Goal: Task Accomplishment & Management: Manage account settings

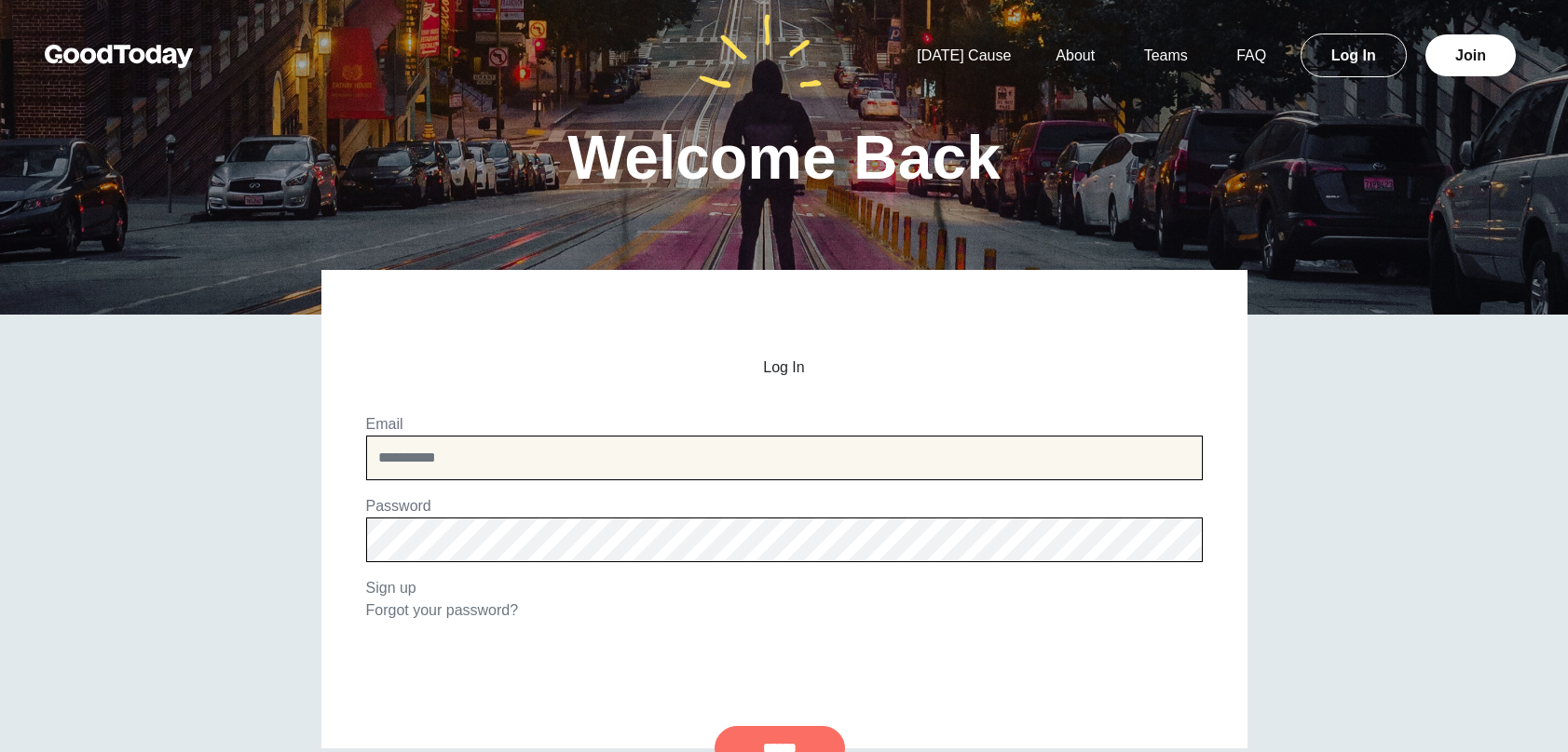
type input "**********"
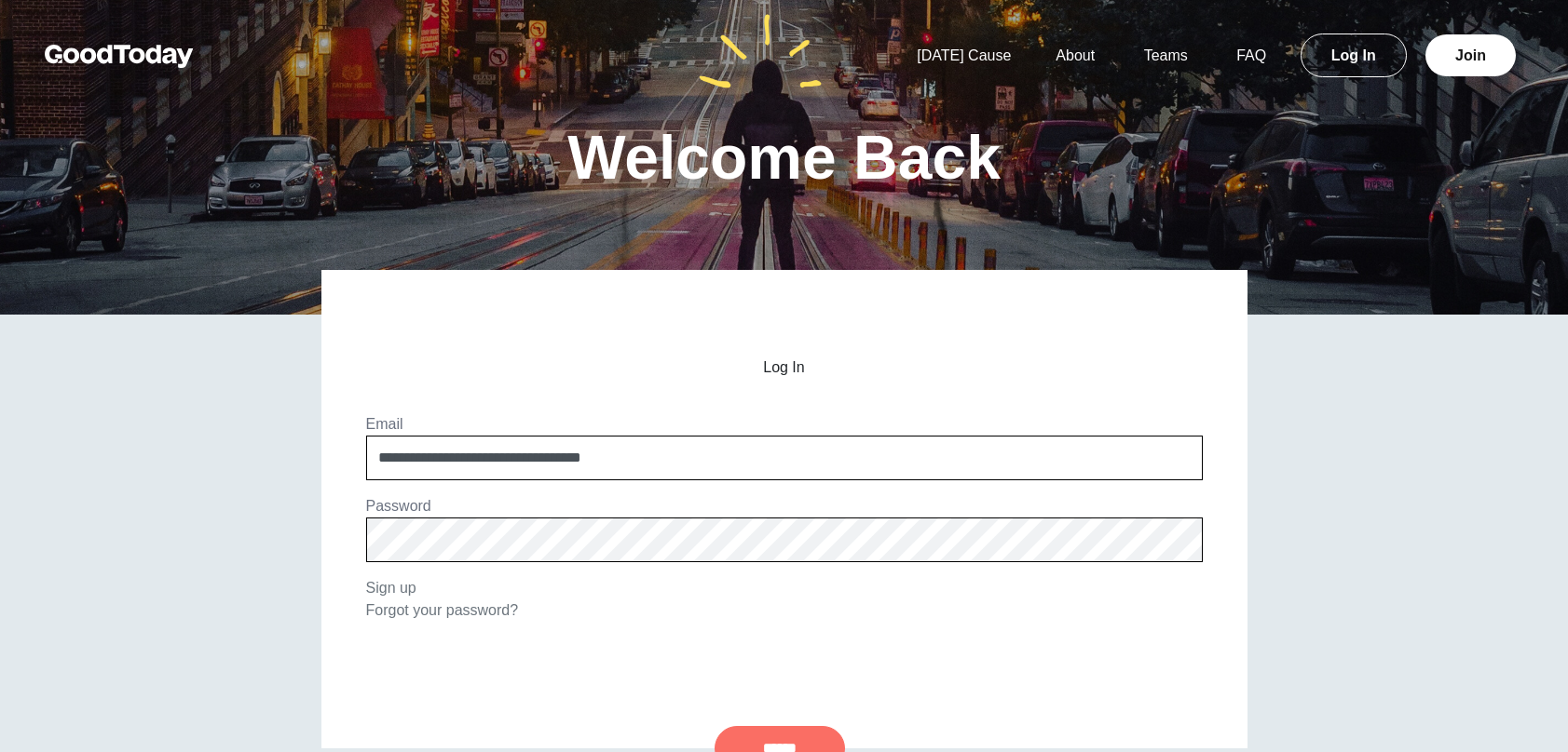
click at [786, 742] on input "******" at bounding box center [780, 748] width 131 height 44
